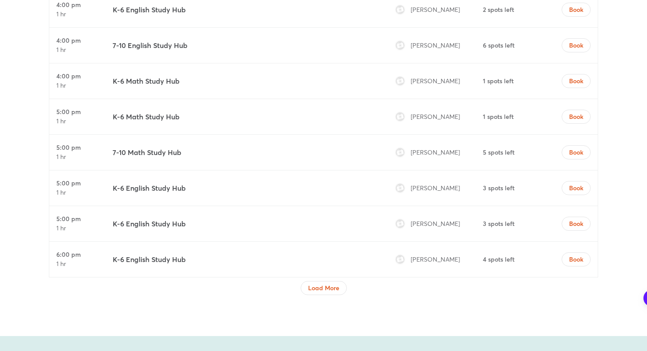
scroll to position [3161, 0]
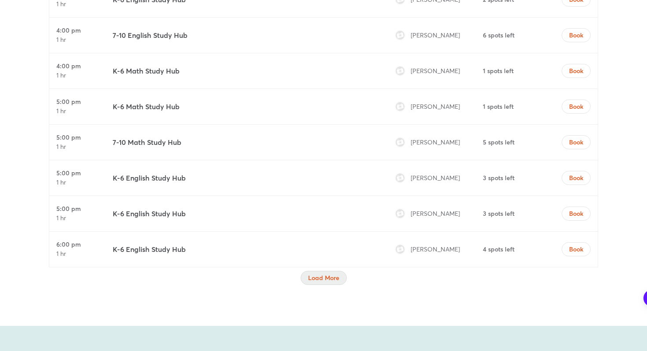
click at [308, 273] on span "Load More" at bounding box center [323, 277] width 31 height 9
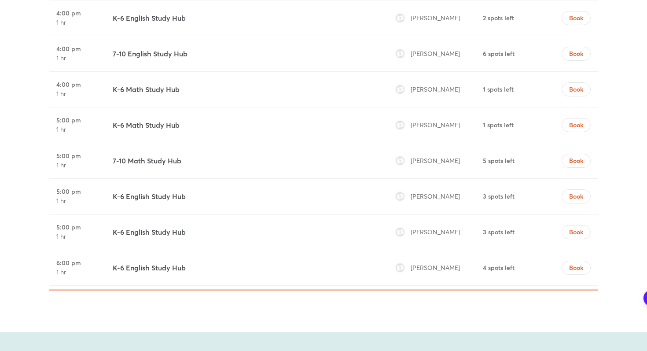
scroll to position [3166, 0]
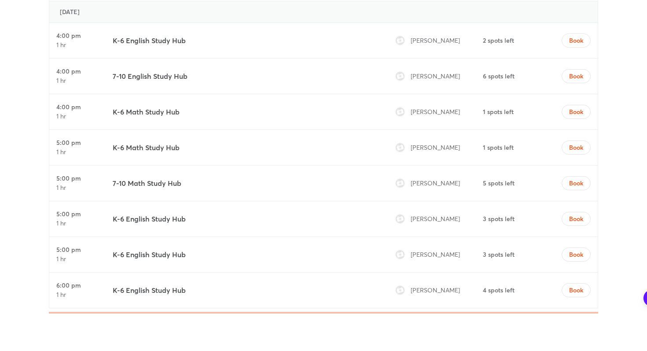
scroll to position [3070, 0]
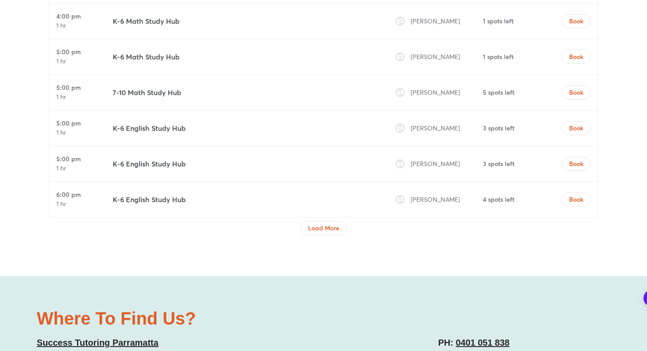
scroll to position [3273, 0]
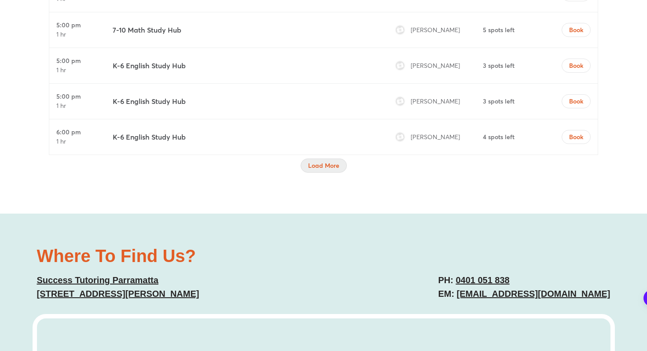
click at [306, 158] on button "Load More" at bounding box center [323, 165] width 46 height 14
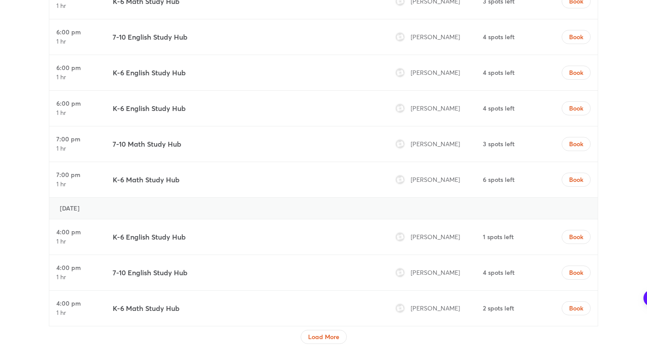
scroll to position [3860, 0]
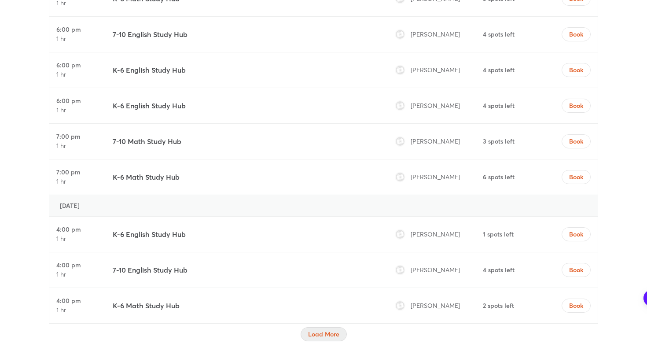
click at [334, 327] on button "Load More" at bounding box center [323, 334] width 46 height 14
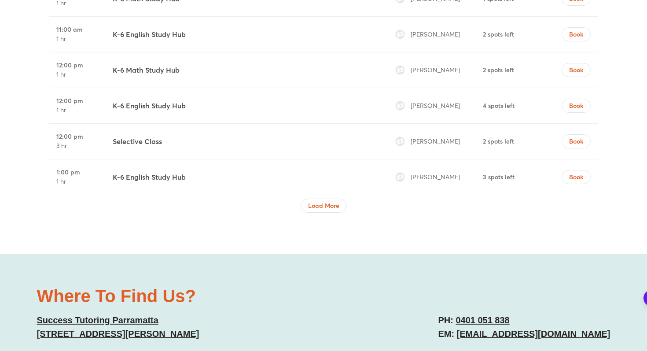
scroll to position [4745, 0]
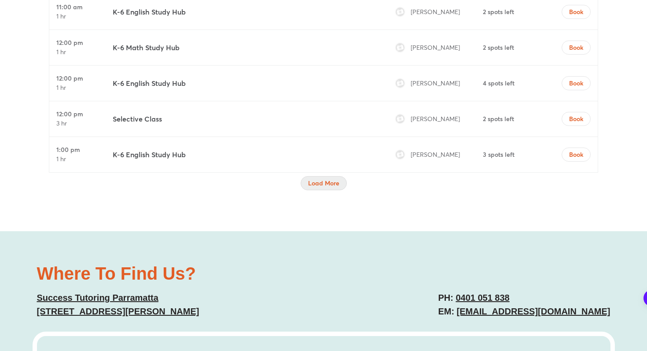
click at [330, 179] on span "Load More" at bounding box center [323, 183] width 31 height 9
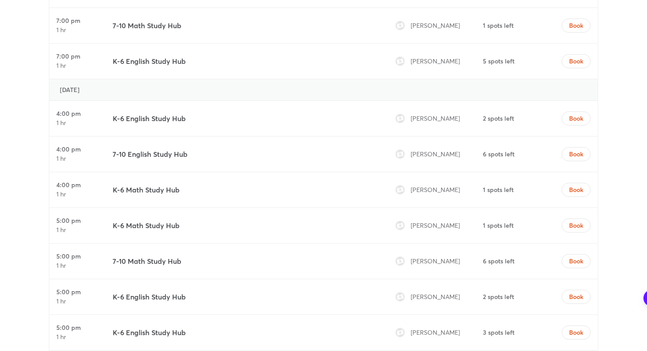
scroll to position [5352, 0]
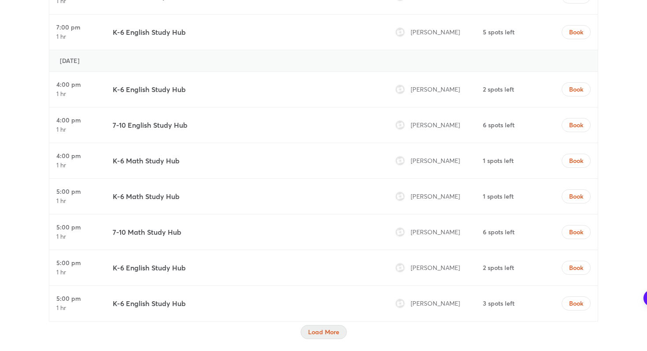
click at [305, 325] on button "Load More" at bounding box center [323, 332] width 46 height 14
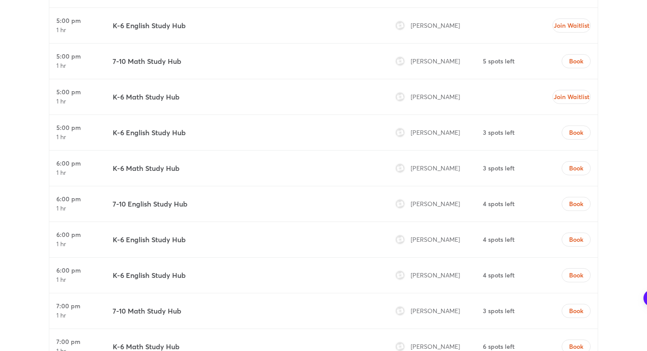
scroll to position [6294, 0]
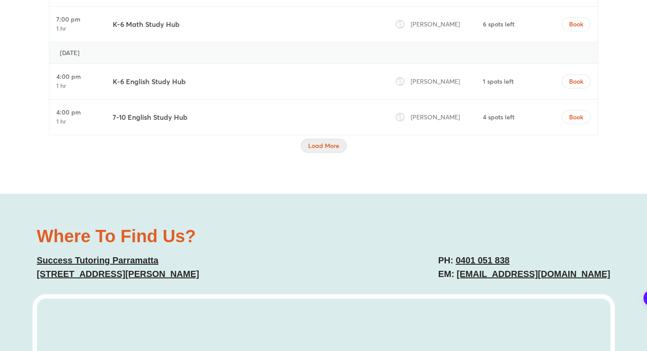
click at [326, 141] on span "Load More" at bounding box center [323, 145] width 31 height 9
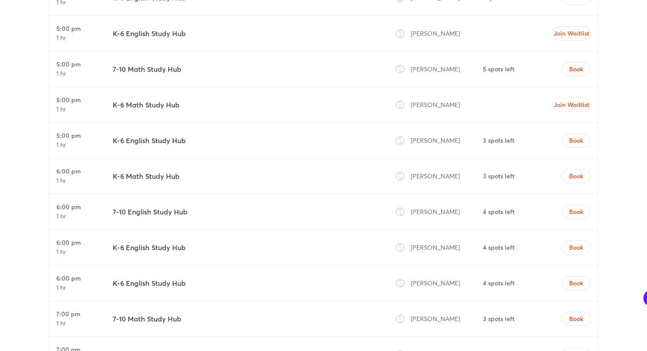
scroll to position [5964, 0]
